Goal: Find specific page/section: Find specific page/section

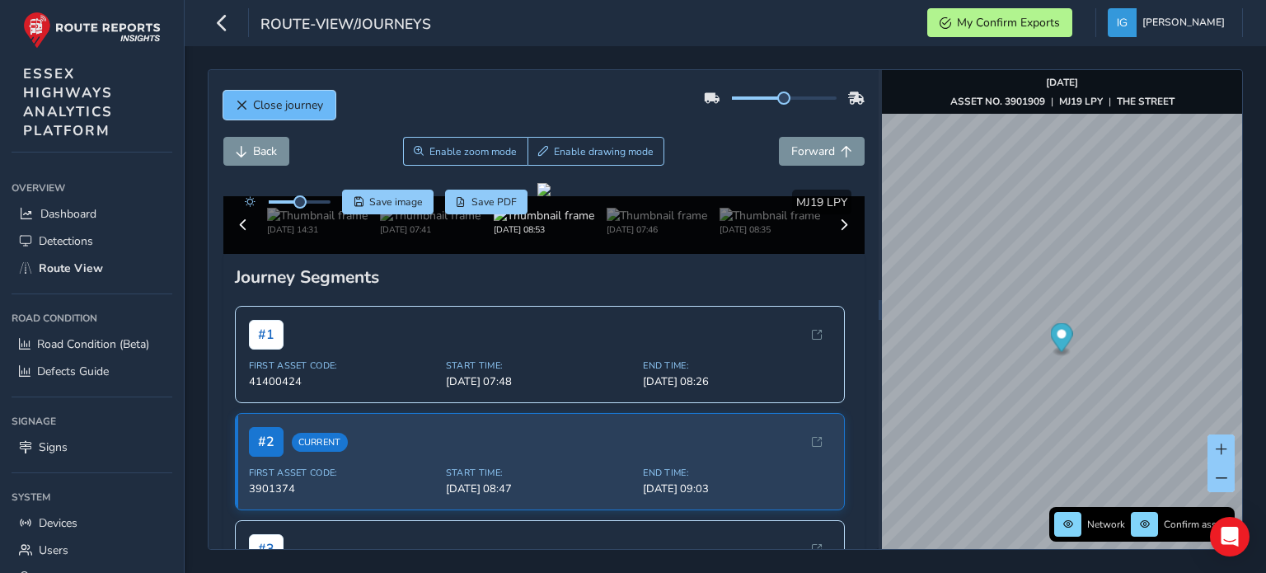
click at [293, 101] on span "Close journey" at bounding box center [288, 105] width 70 height 16
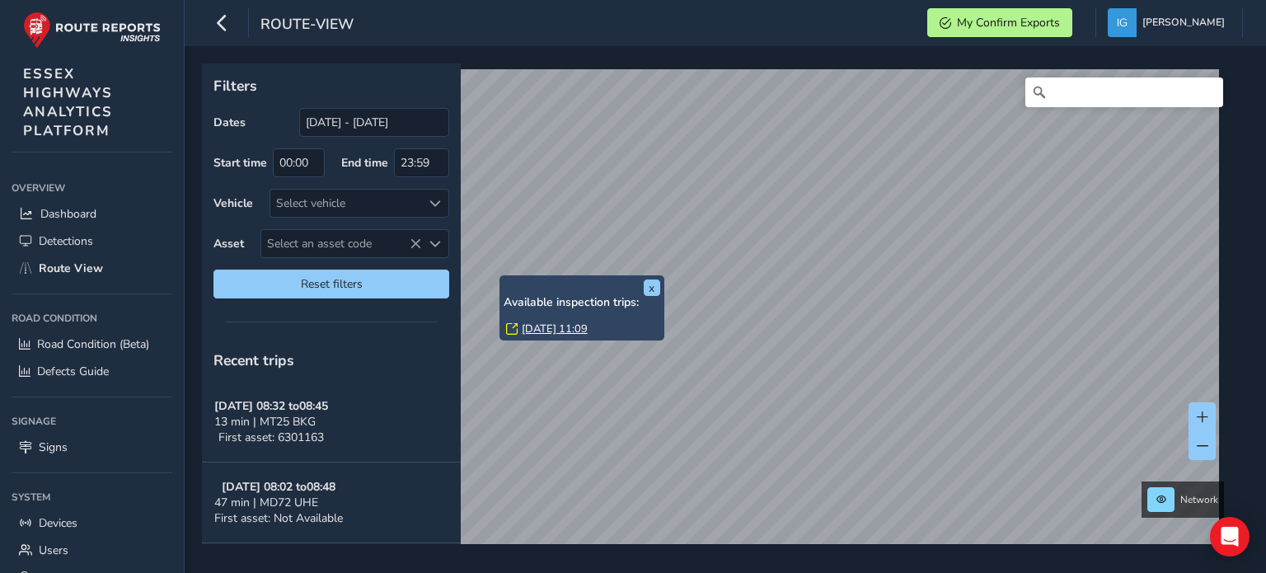
click at [65, 195] on div "Overview" at bounding box center [92, 188] width 161 height 25
click at [67, 208] on span "Dashboard" at bounding box center [68, 214] width 56 height 16
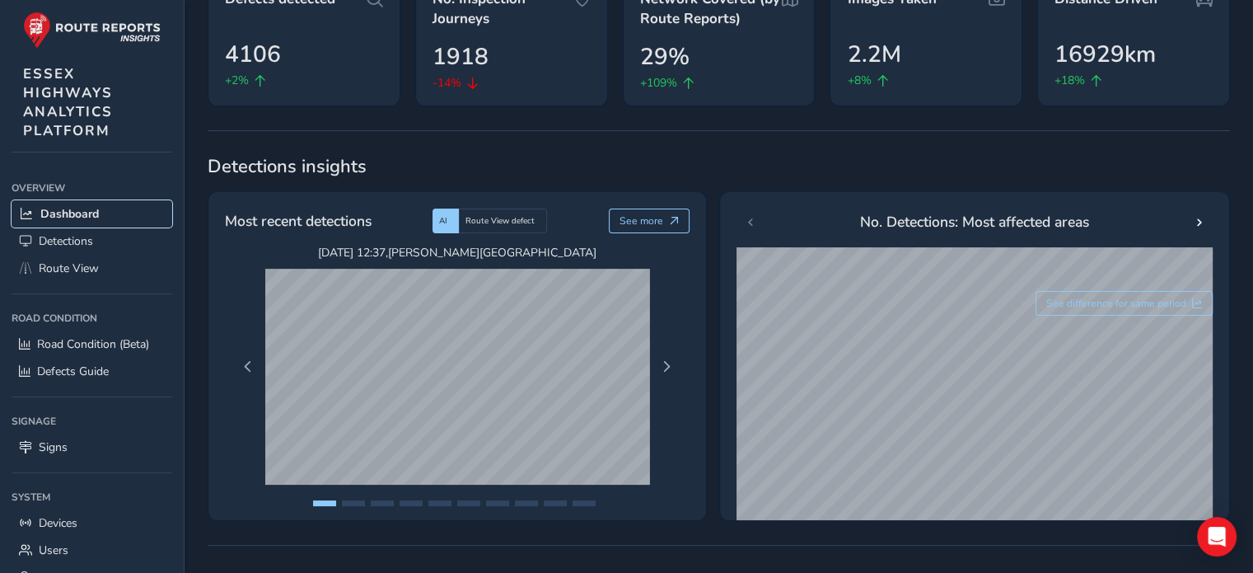
scroll to position [165, 0]
